Goal: Task Accomplishment & Management: Use online tool/utility

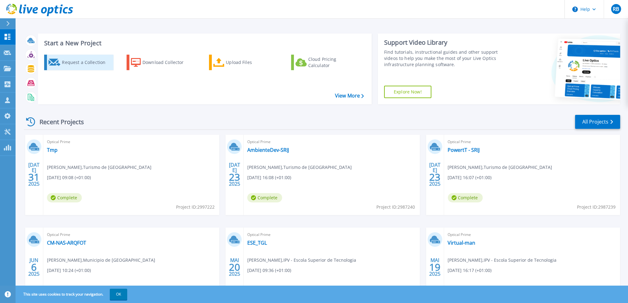
click at [70, 62] on div "Request a Collection" at bounding box center [87, 62] width 50 height 12
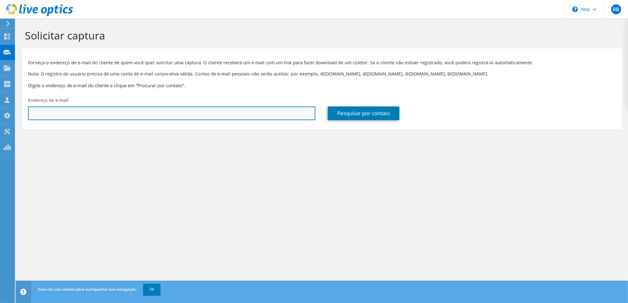
click at [93, 107] on input "text" at bounding box center [171, 114] width 287 height 14
paste input "jnobrega@snn.pt"
type input "jnobrega@snn.pt"
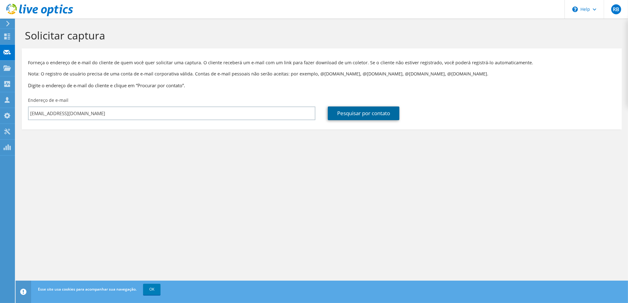
click at [352, 110] on link "Pesquisar por contato" at bounding box center [364, 114] width 72 height 14
type input "SNN SERCIÇOS DE GESTAO APLICADA"
type input "JOSÉ"
type input "NÓBREGA"
type input "Portugal"
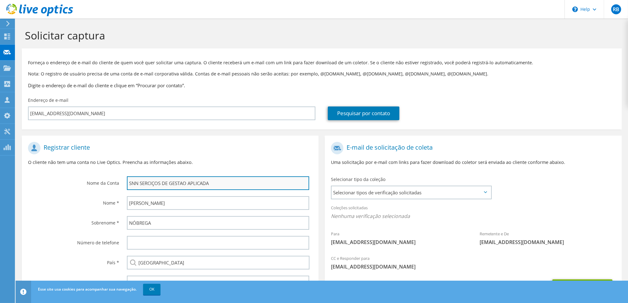
click at [154, 184] on input "SNN SERCIÇOS DE GESTAO APLICADA" at bounding box center [218, 184] width 182 height 14
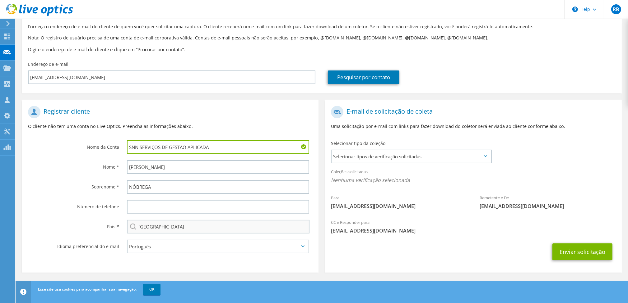
scroll to position [37, 0]
type input "SNN SERVIÇOS DE GESTAO APLICADA"
click at [578, 251] on button "Enviar solicitação" at bounding box center [582, 251] width 60 height 17
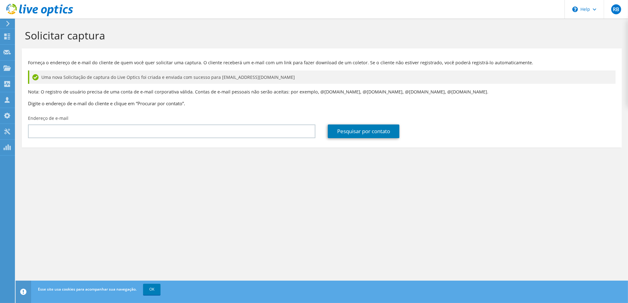
drag, startPoint x: 607, startPoint y: 18, endPoint x: 629, endPoint y: 62, distance: 49.6
click at [0, 303] on nordpass-portal at bounding box center [0, 303] width 0 height 0
click at [18, 11] on icon at bounding box center [39, 10] width 67 height 13
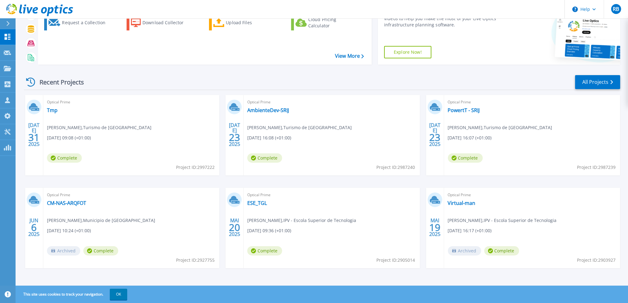
scroll to position [41, 0]
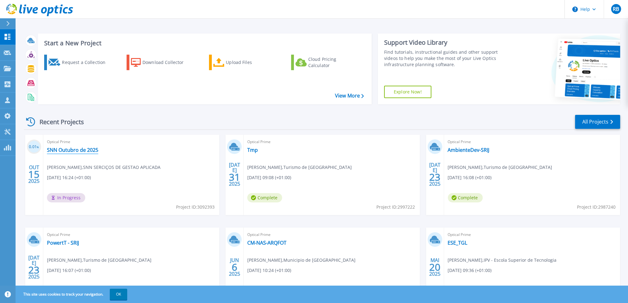
click at [78, 150] on link "SNN Outubro de 2025" at bounding box center [72, 150] width 51 height 6
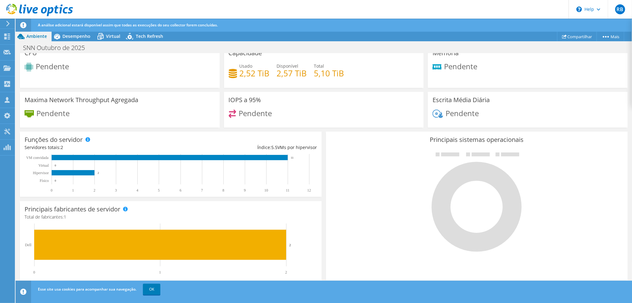
scroll to position [43, 0]
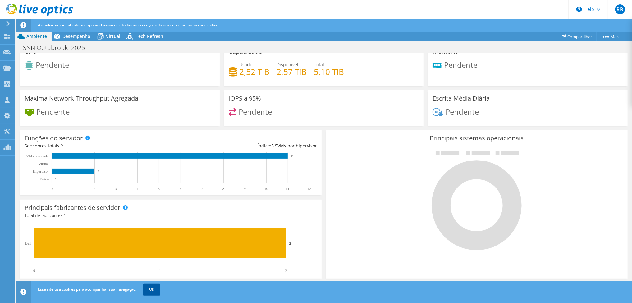
click at [150, 292] on link "OK" at bounding box center [151, 289] width 17 height 11
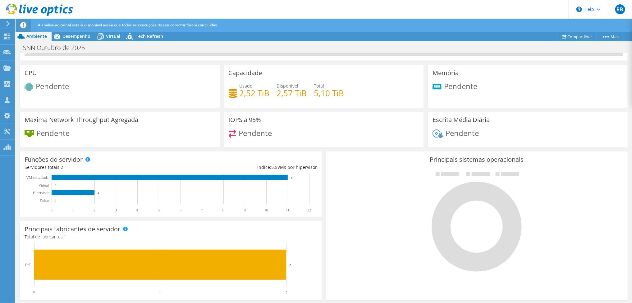
scroll to position [0, 0]
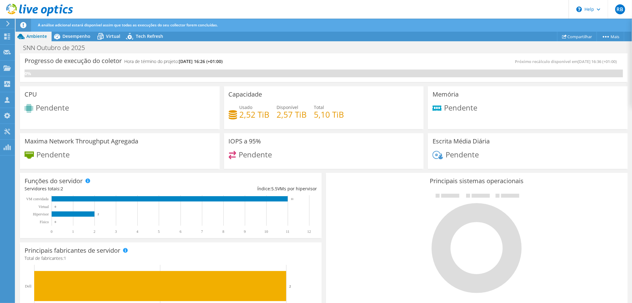
click at [411, 243] on div at bounding box center [477, 243] width 293 height 105
click at [69, 33] on span "Desempenho" at bounding box center [76, 36] width 28 height 6
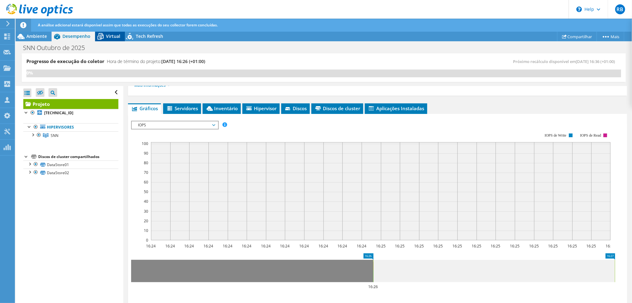
click at [111, 36] on span "Virtual" at bounding box center [113, 36] width 14 height 6
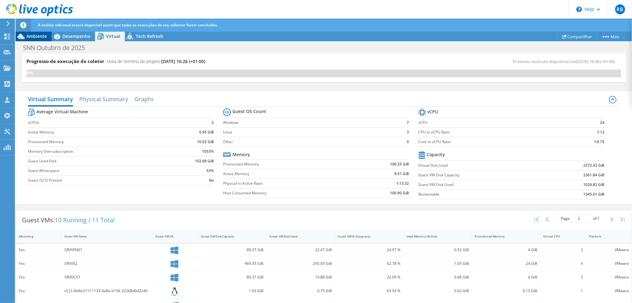
click at [36, 37] on span "Ambiente" at bounding box center [36, 36] width 21 height 6
